Goal: Obtain resource: Obtain resource

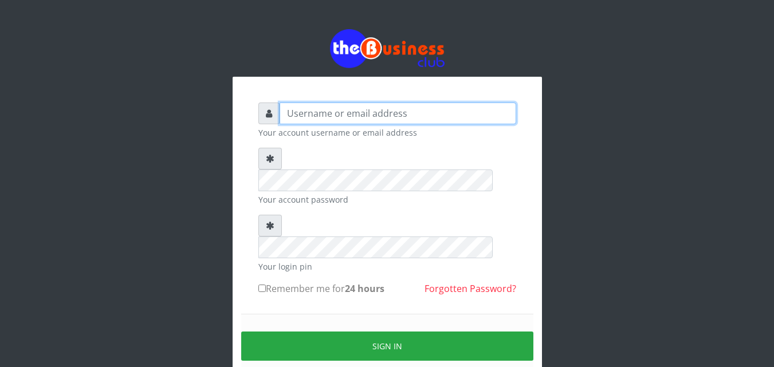
type input "Uchechukstelec"
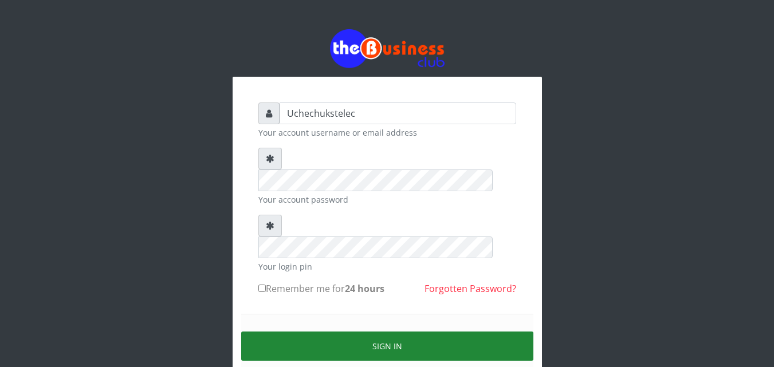
click at [496, 332] on button "Sign in" at bounding box center [387, 346] width 292 height 29
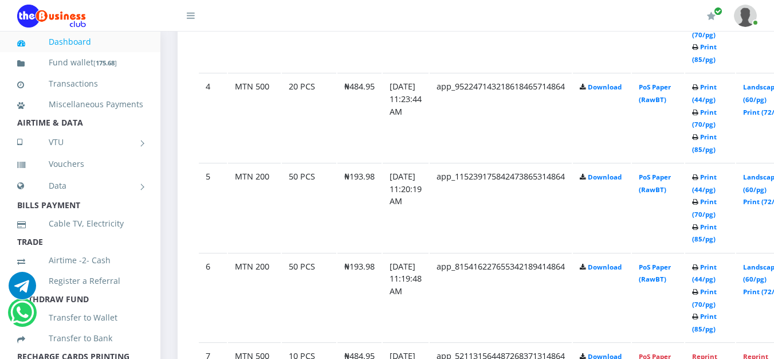
scroll to position [925, 0]
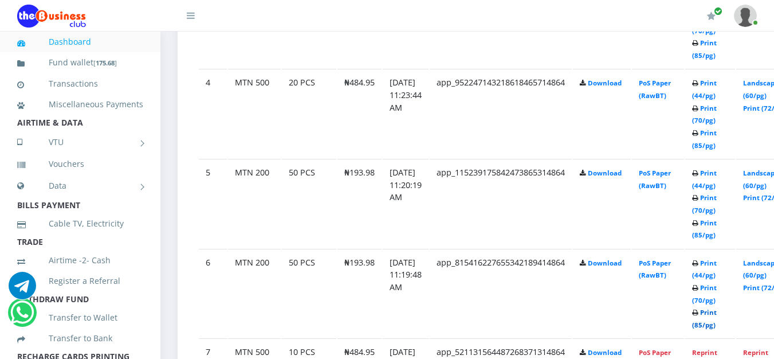
click at [717, 324] on link "Print (85/pg)" at bounding box center [704, 318] width 25 height 21
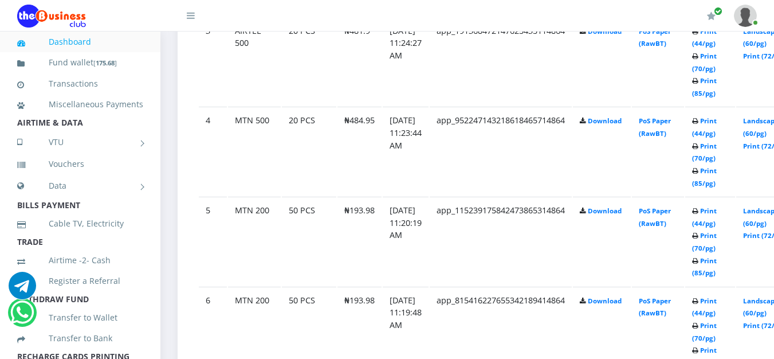
scroll to position [925, 0]
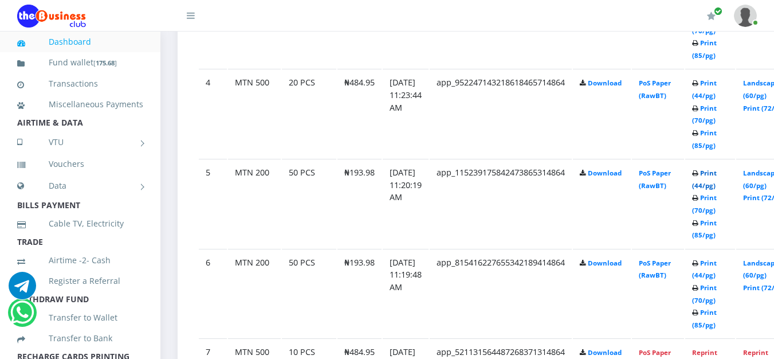
click at [717, 186] on link "Print (44/pg)" at bounding box center [704, 178] width 25 height 21
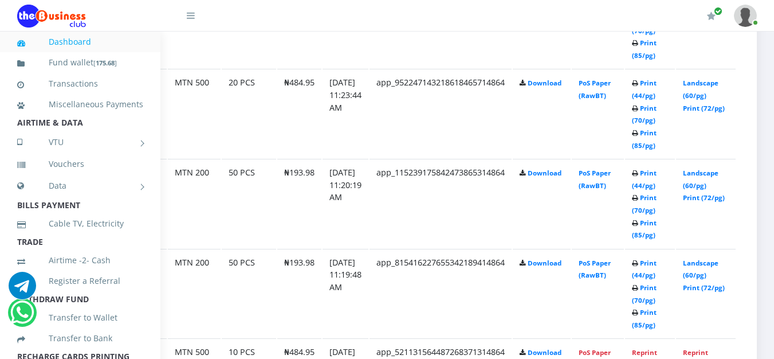
scroll to position [925, 60]
click at [719, 175] on link "Landscape (60/pg)" at bounding box center [701, 178] width 36 height 21
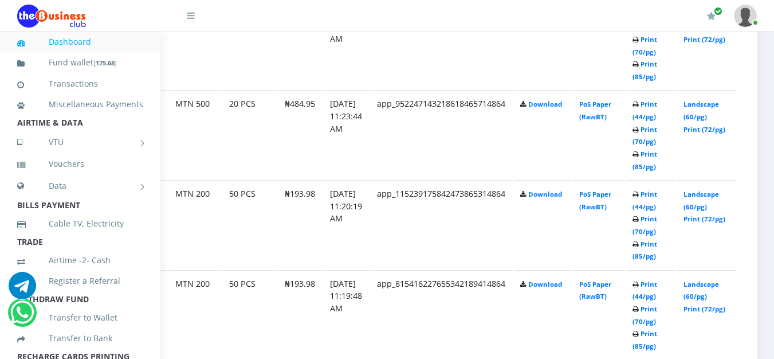
scroll to position [892, 60]
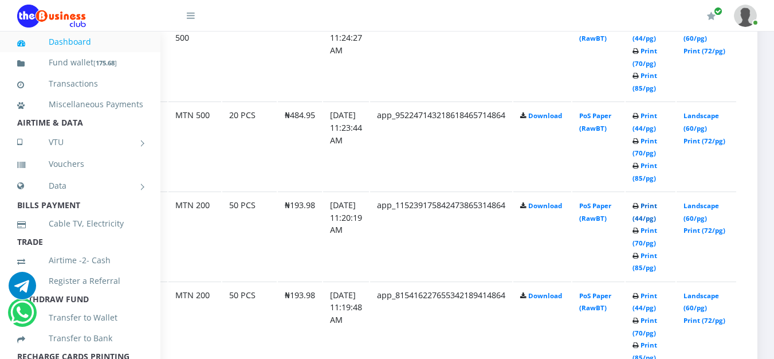
click at [657, 217] on link "Print (44/pg)" at bounding box center [644, 211] width 25 height 21
click at [657, 268] on link "Print (85/pg)" at bounding box center [644, 261] width 25 height 21
click at [657, 180] on link "Print (85/pg)" at bounding box center [644, 171] width 25 height 21
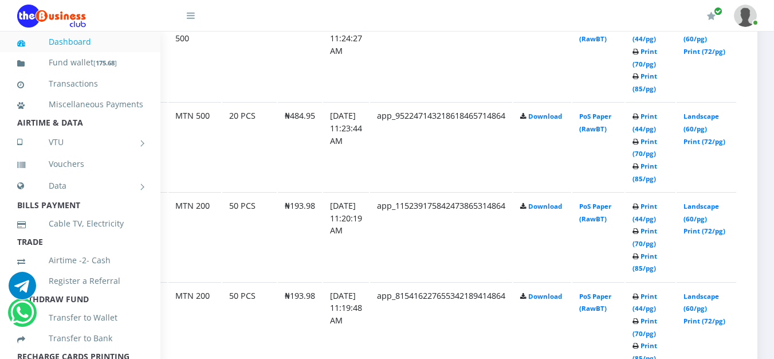
scroll to position [892, 60]
click at [657, 132] on link "Print (44/pg)" at bounding box center [644, 121] width 25 height 21
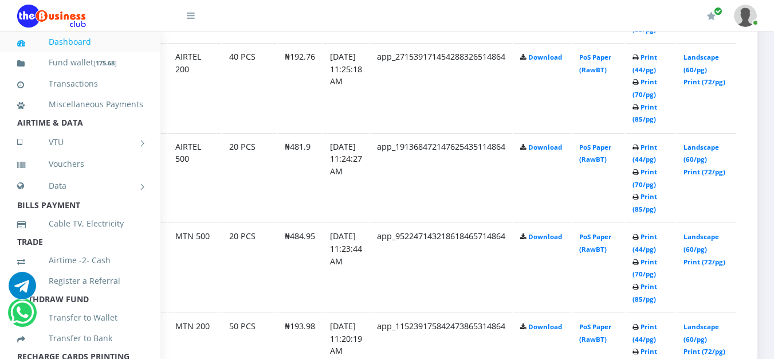
scroll to position [774, 60]
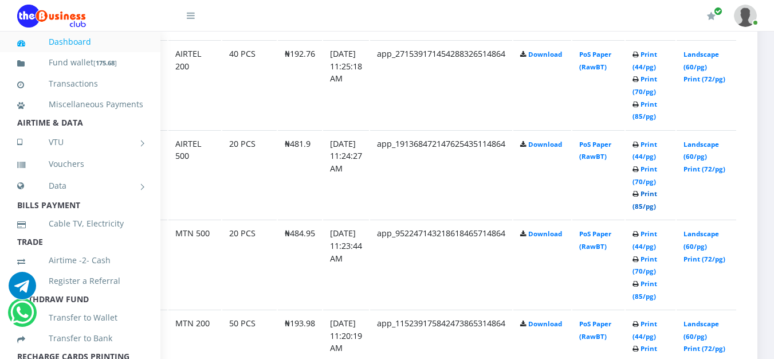
click at [657, 209] on link "Print (85/pg)" at bounding box center [644, 199] width 25 height 21
